Goal: Task Accomplishment & Management: Manage account settings

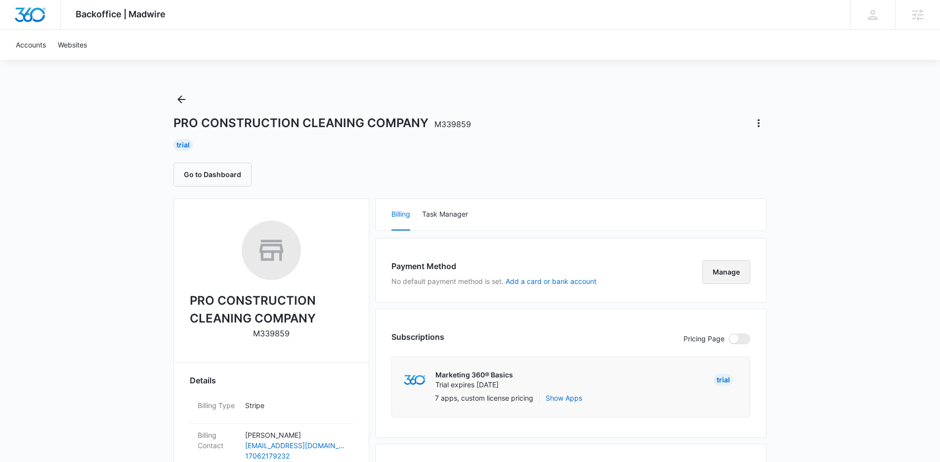
click at [731, 278] on button "Manage" at bounding box center [727, 272] width 48 height 24
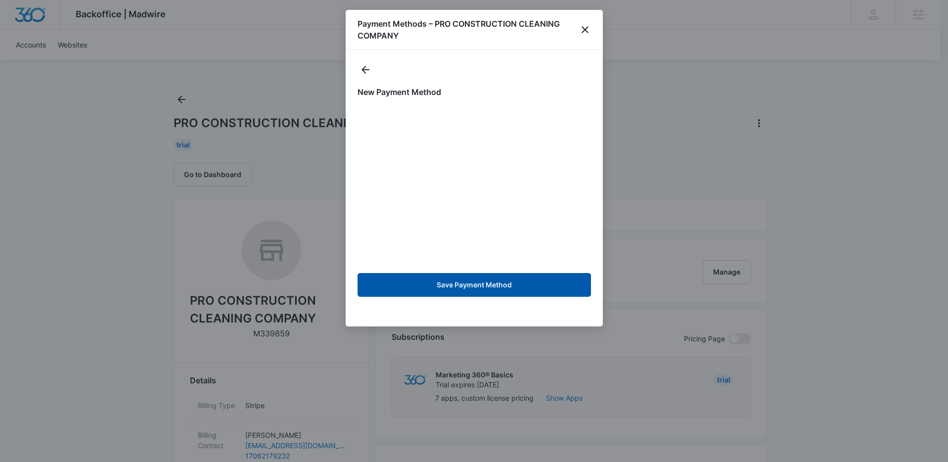
click at [484, 285] on button "Save Payment Method" at bounding box center [474, 285] width 233 height 24
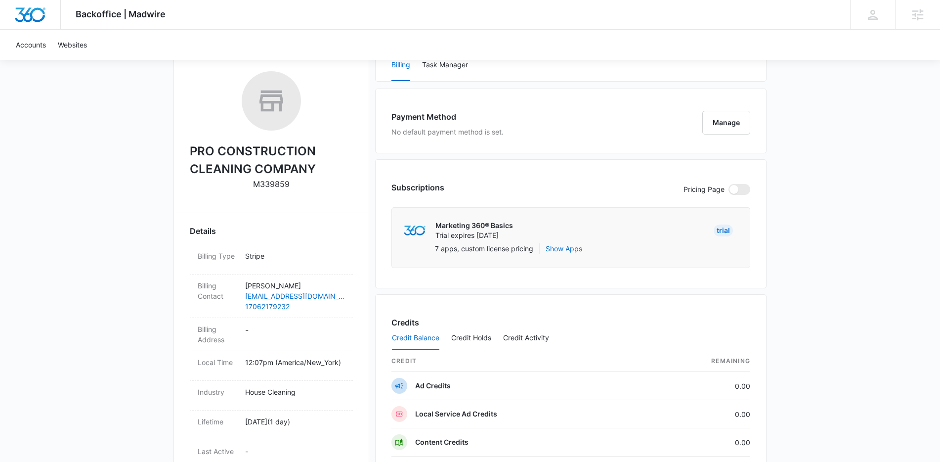
scroll to position [161, 0]
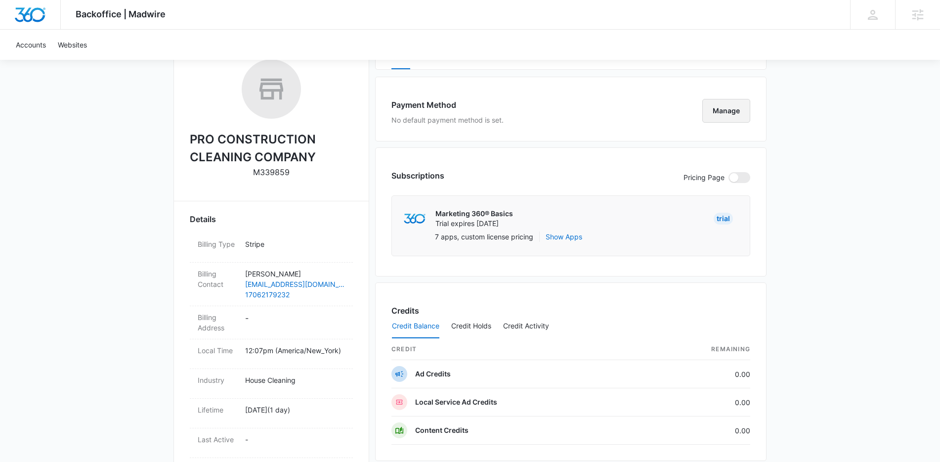
click at [733, 111] on button "Manage" at bounding box center [727, 111] width 48 height 24
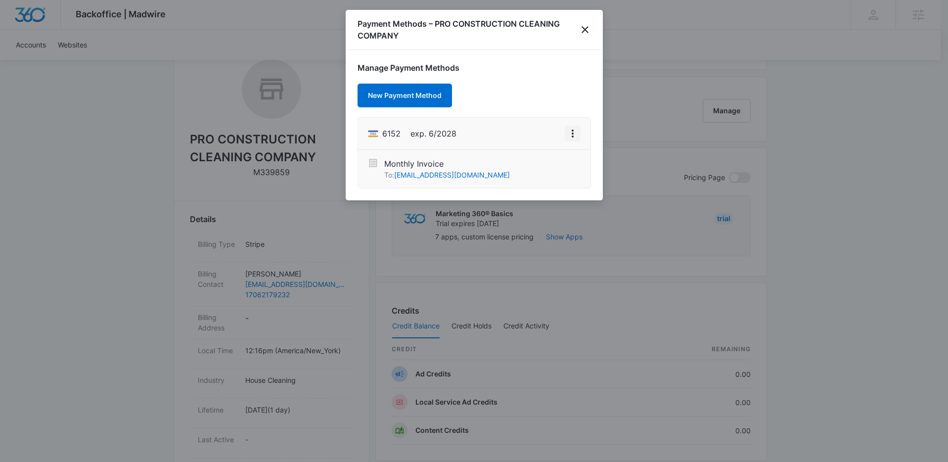
click at [570, 138] on icon "View More" at bounding box center [573, 134] width 12 height 12
click at [553, 164] on div "Edit Card" at bounding box center [541, 161] width 30 height 7
select select "6"
select select "2028"
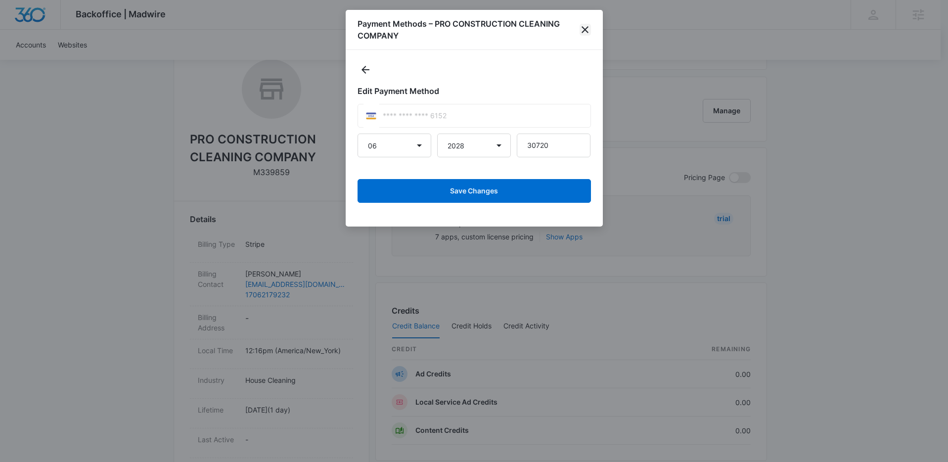
click at [585, 30] on icon "close" at bounding box center [585, 29] width 7 height 7
